Goal: Information Seeking & Learning: Learn about a topic

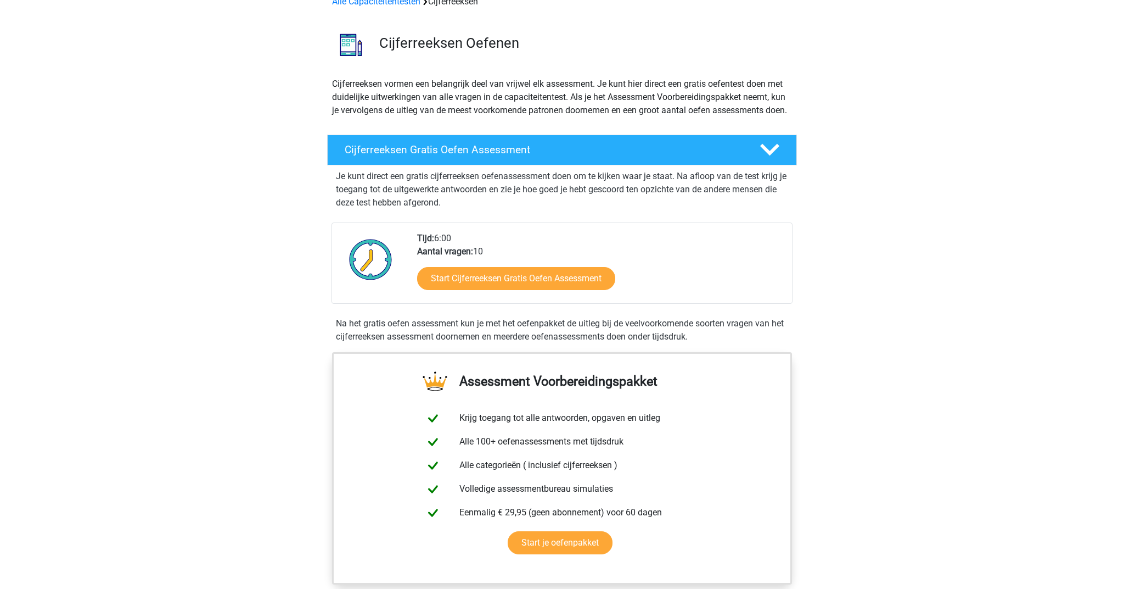
scroll to position [58, 0]
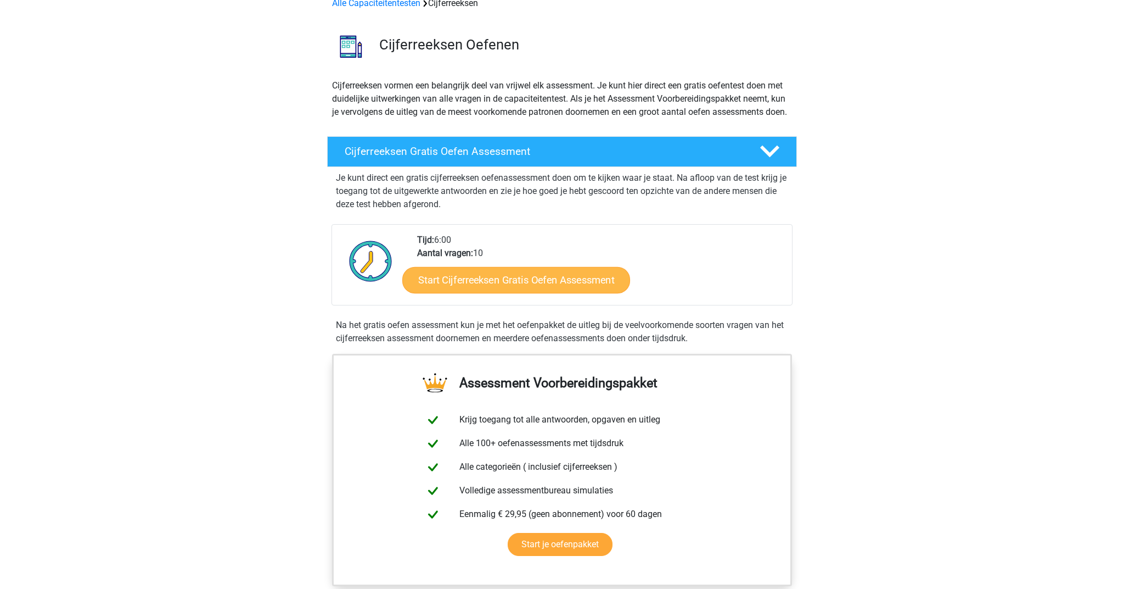
click at [529, 288] on link "Start Cijferreeksen Gratis Oefen Assessment" at bounding box center [516, 279] width 228 height 26
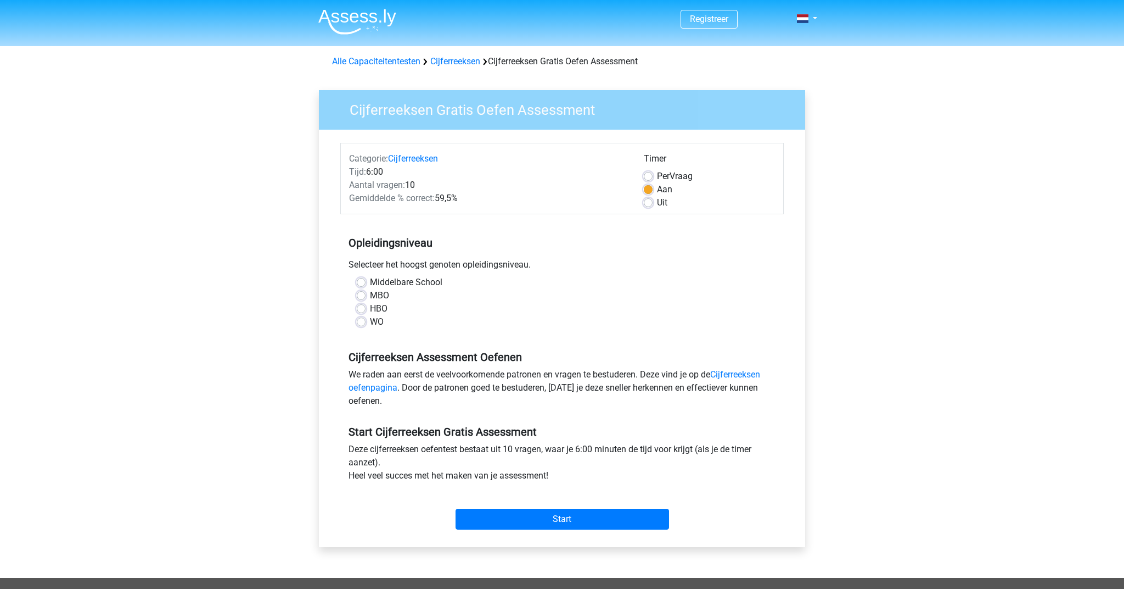
click at [387, 279] on label "Middelbare School" at bounding box center [406, 282] width 72 height 13
click at [366, 279] on input "Middelbare School" at bounding box center [361, 281] width 9 height 11
radio input "true"
click at [592, 520] on input "Start" at bounding box center [563, 518] width 214 height 21
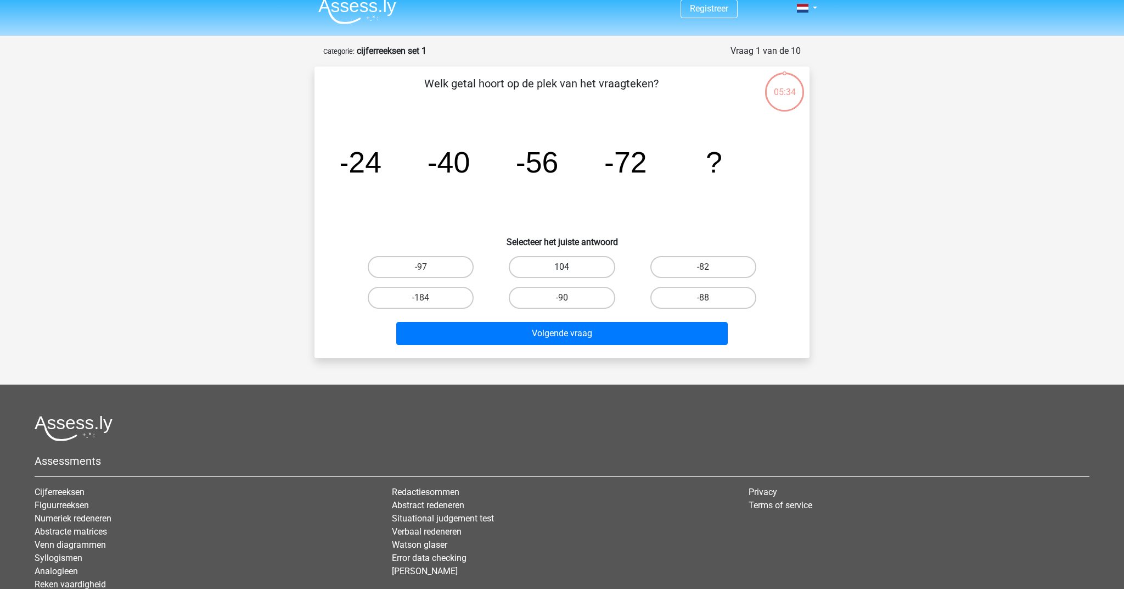
scroll to position [11, 1]
click at [578, 266] on label "104" at bounding box center [562, 266] width 106 height 22
click at [569, 266] on input "104" at bounding box center [565, 269] width 7 height 7
radio input "true"
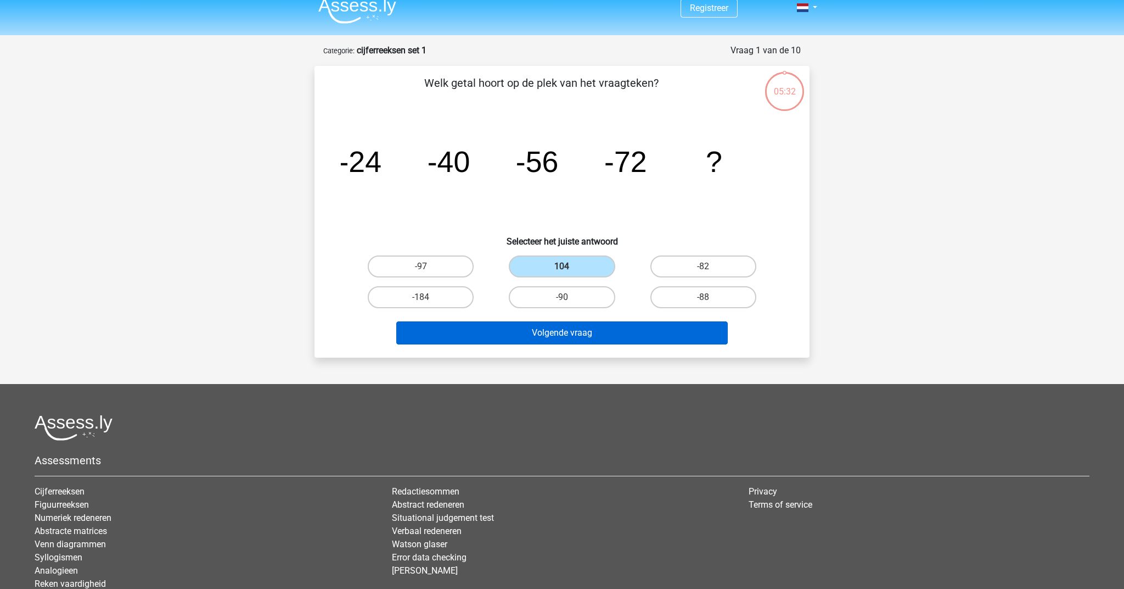
click at [578, 332] on button "Volgende vraag" at bounding box center [562, 332] width 332 height 23
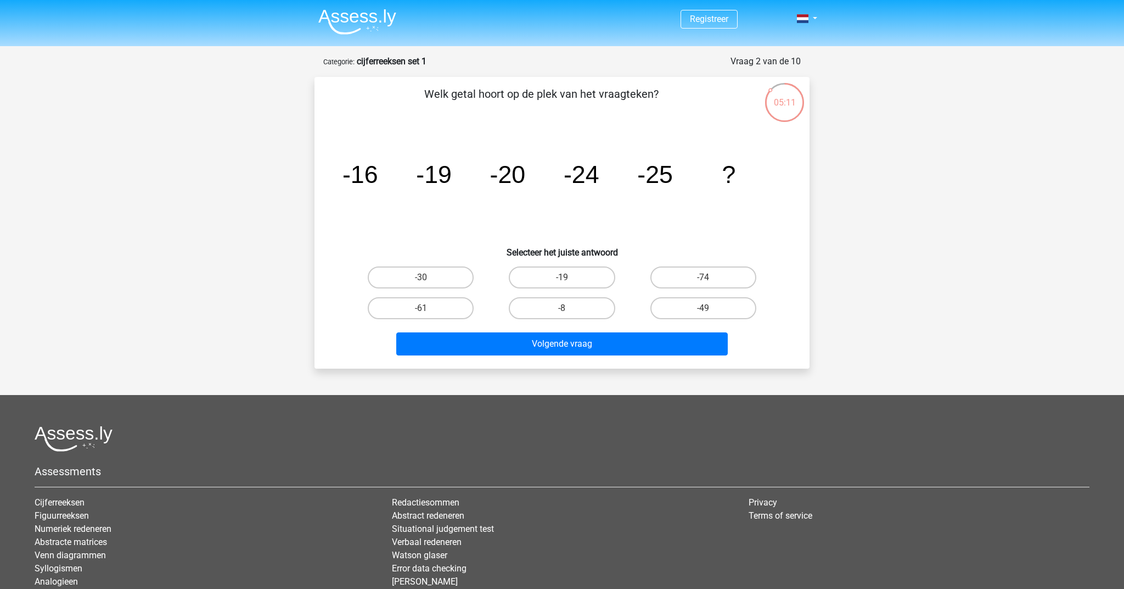
scroll to position [0, 0]
